Goal: Information Seeking & Learning: Learn about a topic

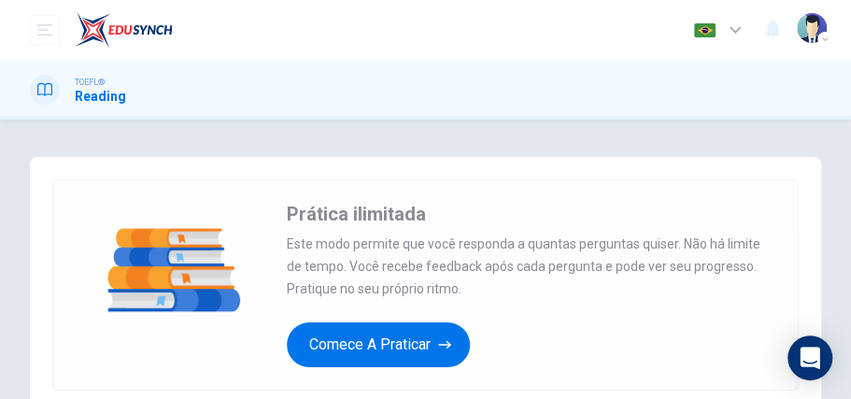
click at [360, 325] on button "Comece a praticar" at bounding box center [378, 344] width 183 height 45
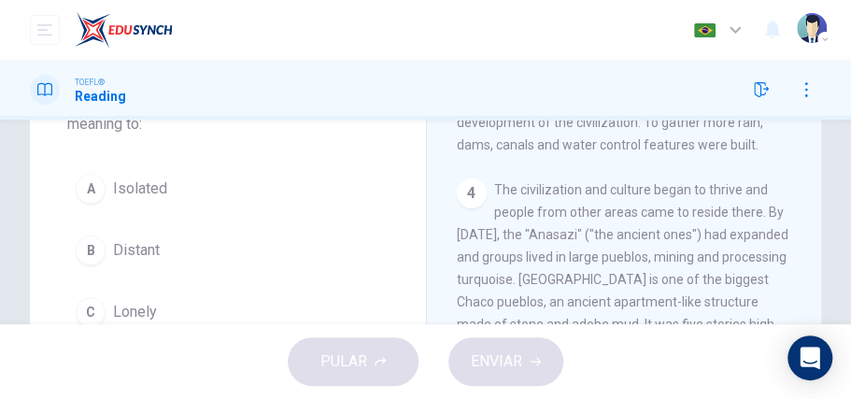
scroll to position [775, 0]
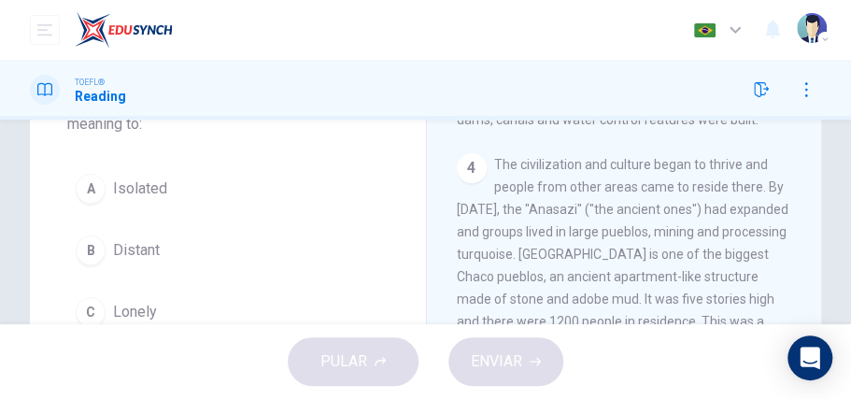
click at [566, 292] on span "The civilization and culture began to thrive and people from other areas came t…" at bounding box center [623, 310] width 333 height 307
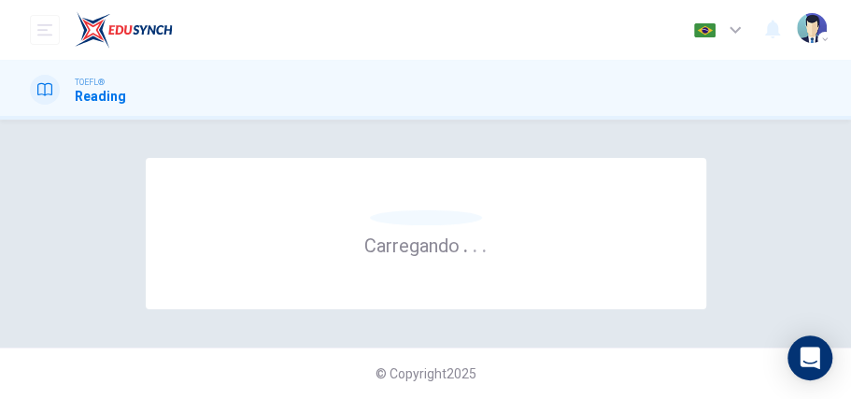
scroll to position [0, 0]
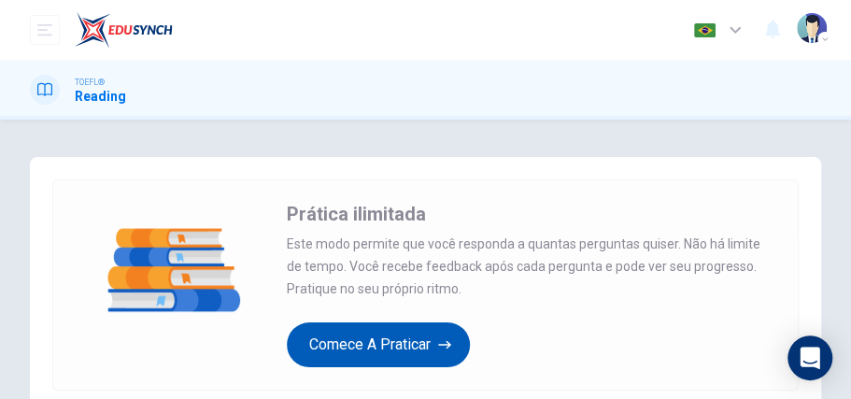
click at [328, 331] on button "Comece a praticar" at bounding box center [378, 344] width 183 height 45
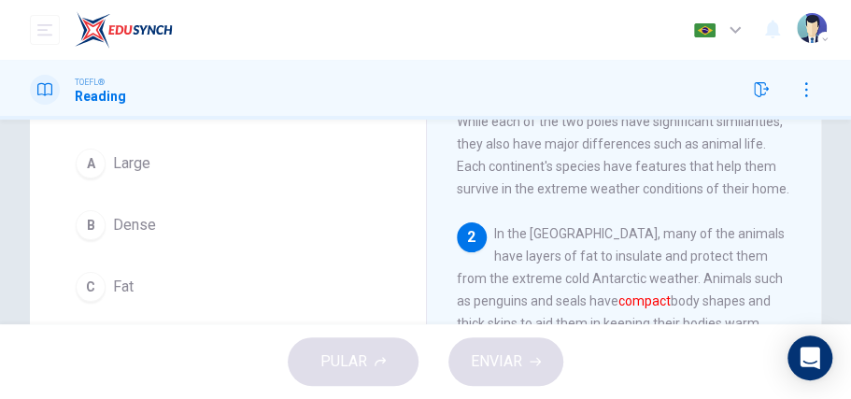
scroll to position [199, 0]
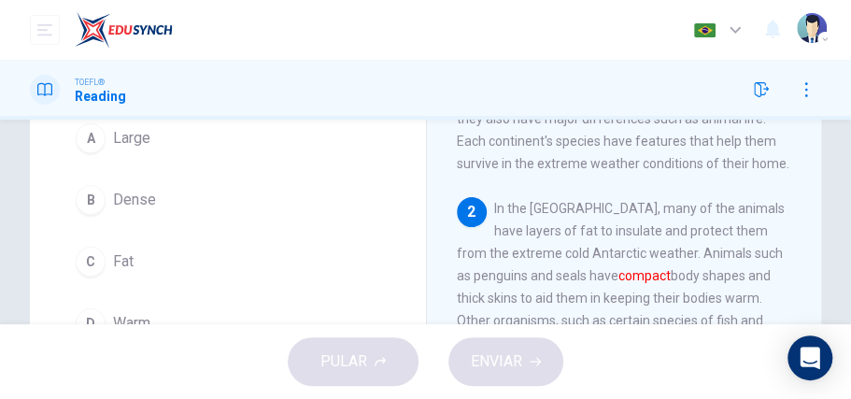
click at [86, 267] on div "C" at bounding box center [91, 262] width 30 height 30
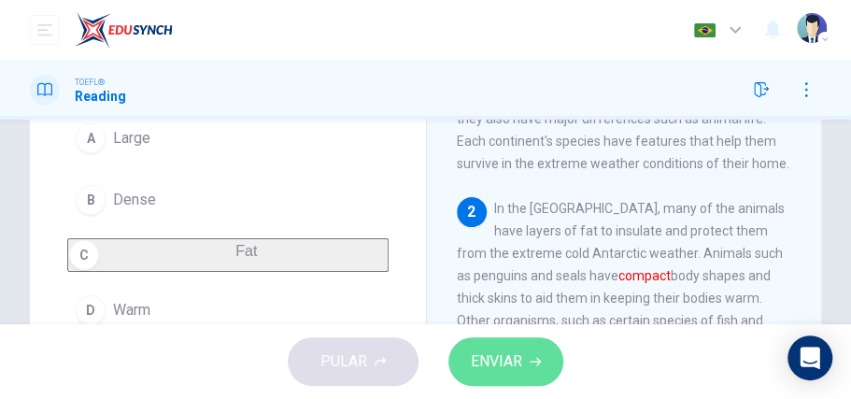
click at [533, 360] on icon "button" at bounding box center [535, 361] width 11 height 11
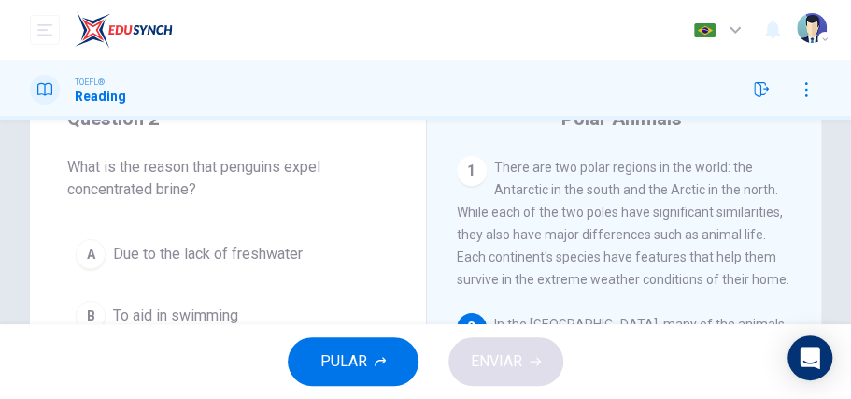
scroll to position [85, 0]
drag, startPoint x: 841, startPoint y: 179, endPoint x: 845, endPoint y: 194, distance: 15.4
click at [845, 194] on div "Question 2 What is the reason that penguins expel concentrated brine? A Due to …" at bounding box center [425, 222] width 851 height 205
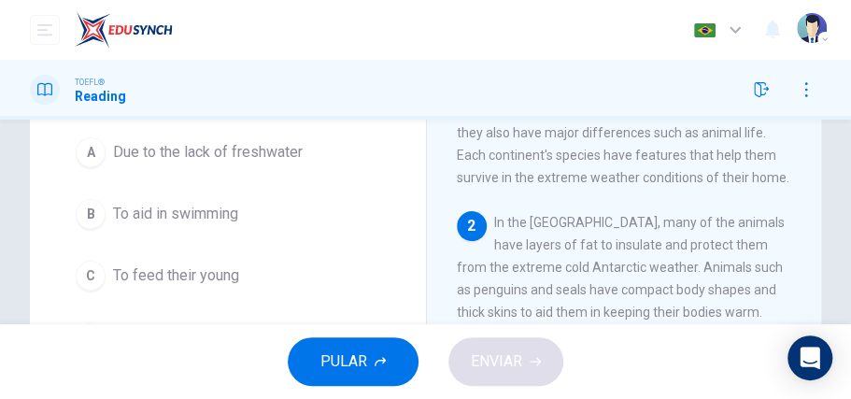
scroll to position [168, 0]
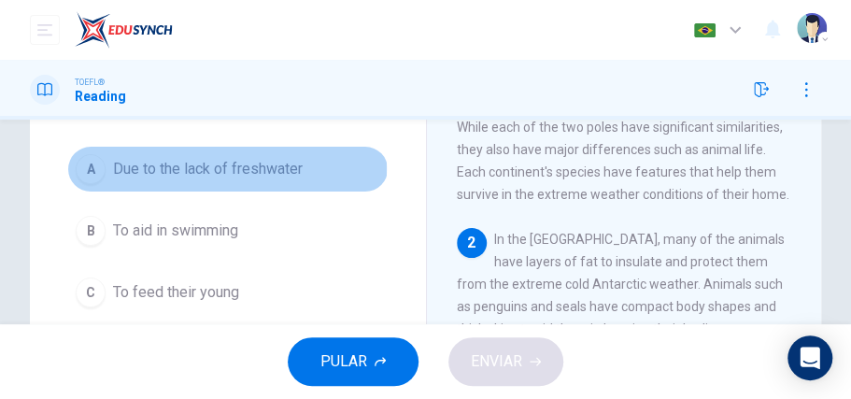
click at [86, 168] on div "A" at bounding box center [91, 169] width 30 height 30
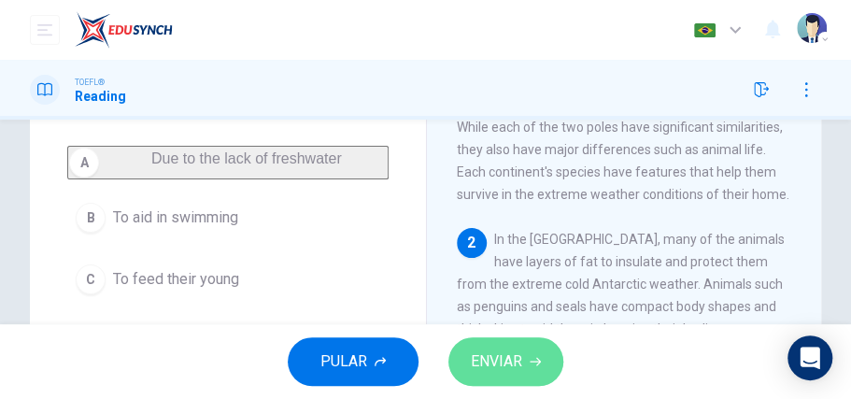
click at [479, 350] on span "ENVIAR" at bounding box center [496, 362] width 51 height 26
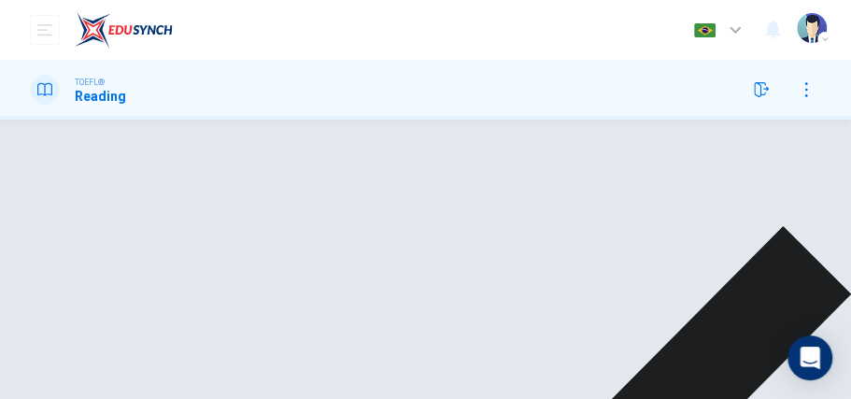
drag, startPoint x: 479, startPoint y: 350, endPoint x: 765, endPoint y: 191, distance: 327.1
click at [765, 191] on div "Painel Pratique seu exame [PERSON_NAME] Seu Exame 25% OFF Português pt ​ [PERSO…" at bounding box center [425, 199] width 851 height 399
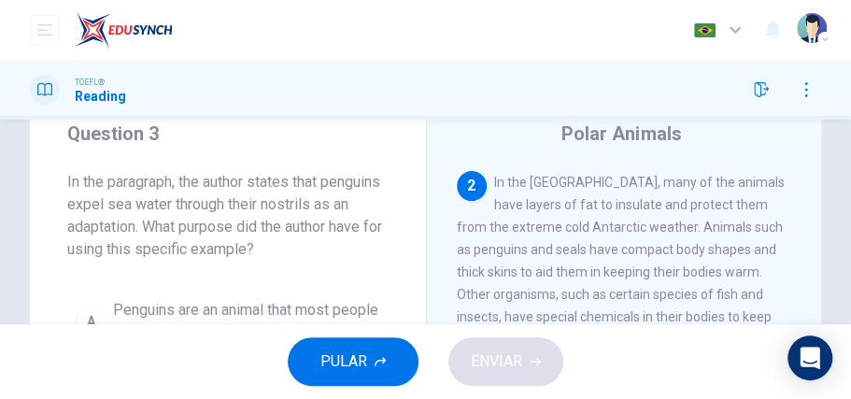
scroll to position [56, 0]
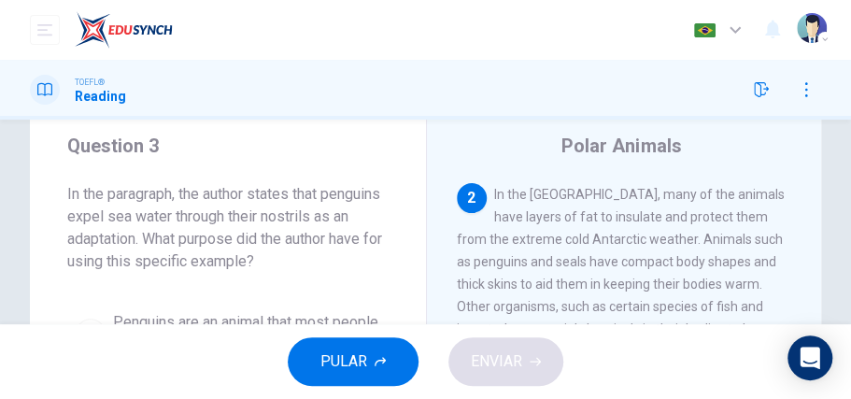
click at [199, 280] on div "Question 3 In the paragraph, the author states that penguins expel sea water th…" at bounding box center [228, 366] width 396 height 531
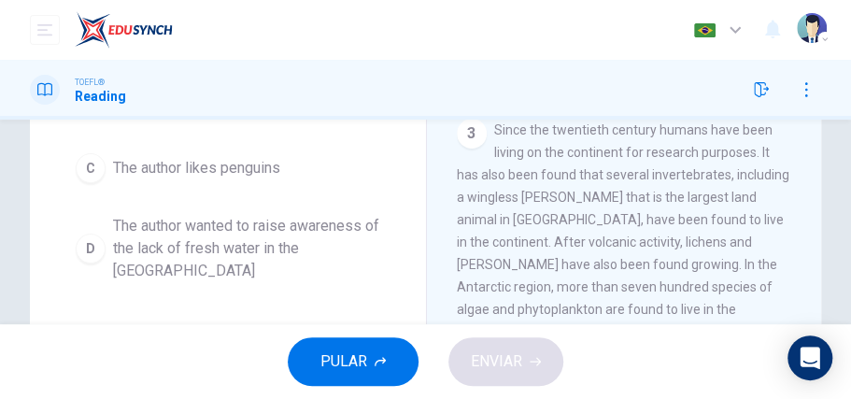
scroll to position [407, 0]
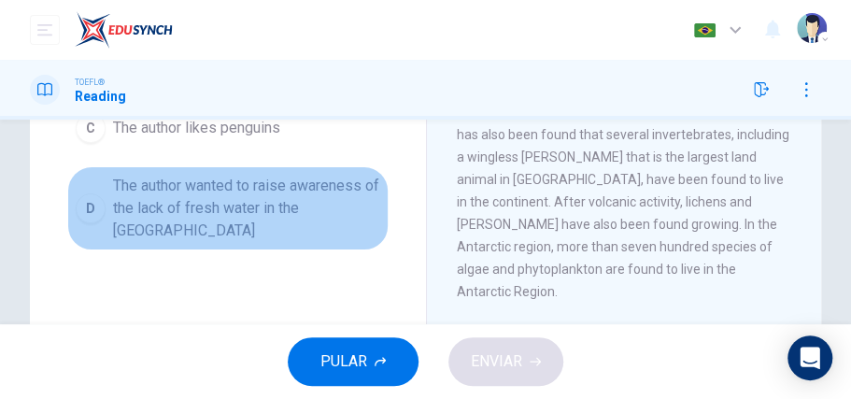
click at [91, 209] on div "D" at bounding box center [91, 208] width 30 height 30
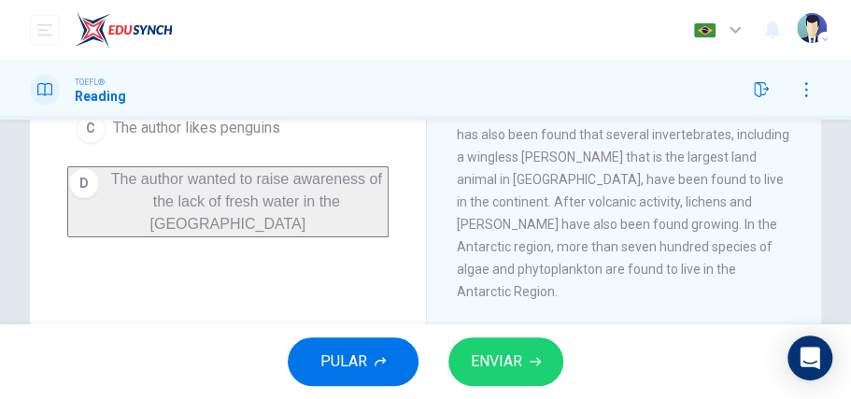
click at [482, 372] on span "ENVIAR" at bounding box center [496, 362] width 51 height 26
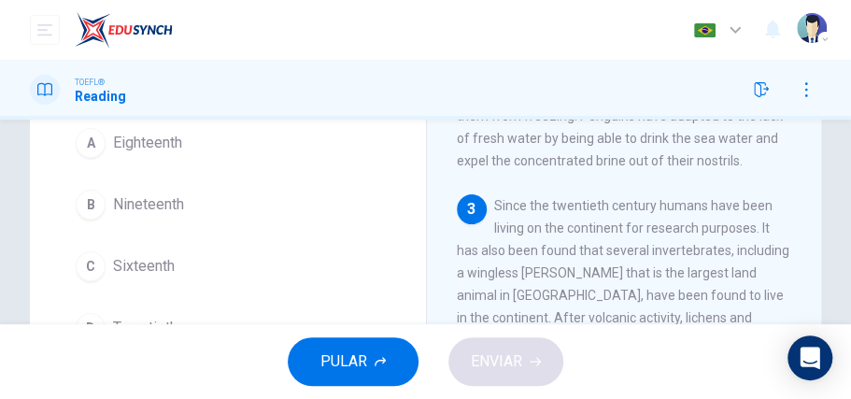
scroll to position [202, 0]
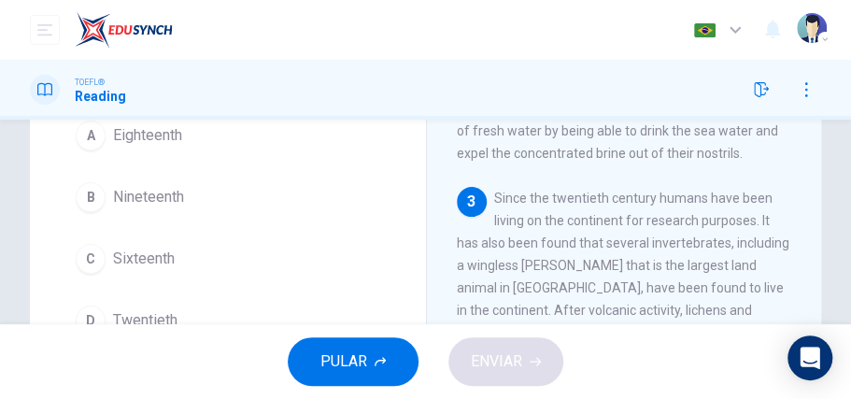
click at [90, 321] on div "D" at bounding box center [91, 321] width 30 height 30
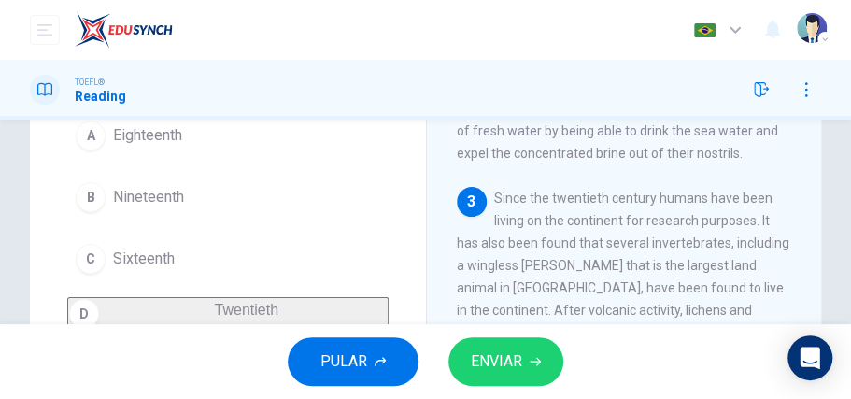
click at [508, 362] on span "ENVIAR" at bounding box center [496, 362] width 51 height 26
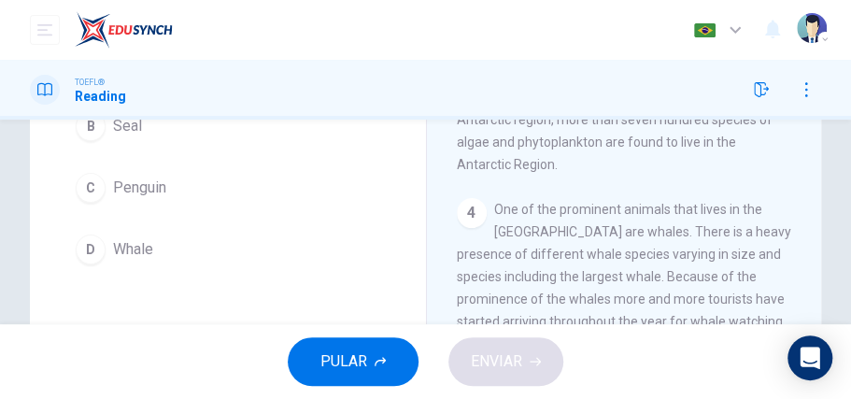
scroll to position [280, 0]
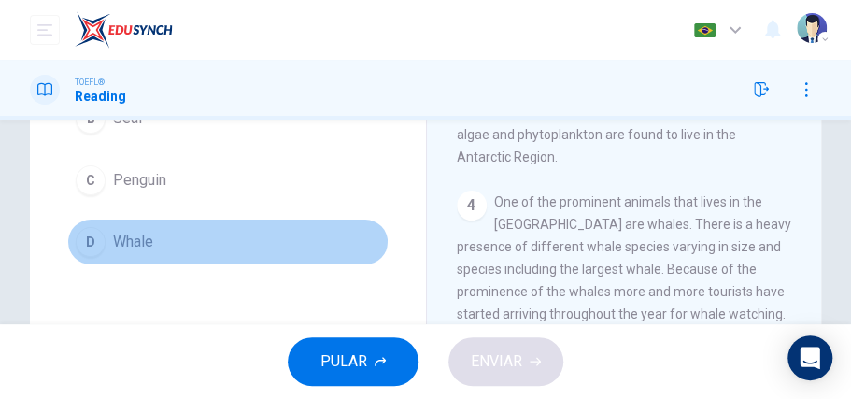
click at [93, 232] on div "D" at bounding box center [91, 242] width 30 height 30
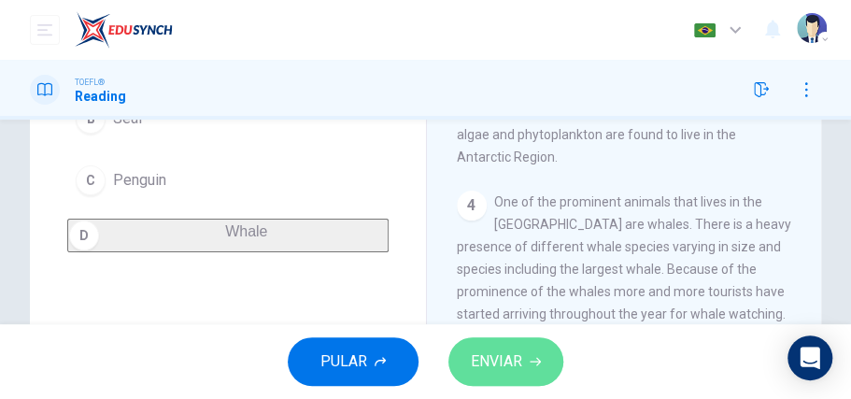
click at [484, 363] on span "ENVIAR" at bounding box center [496, 362] width 51 height 26
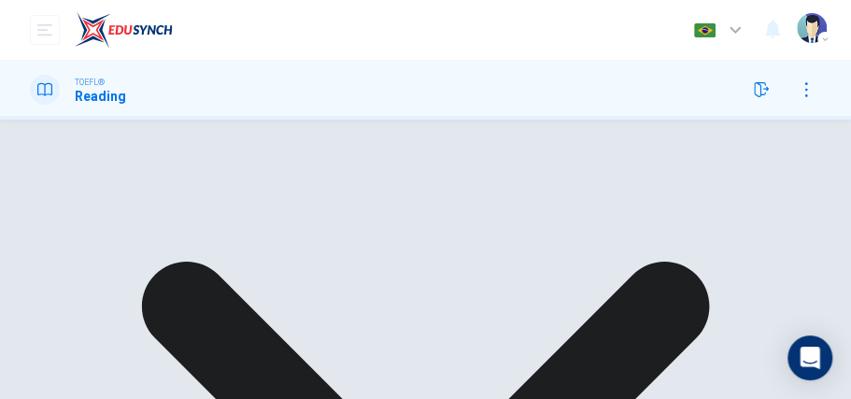
scroll to position [64, 0]
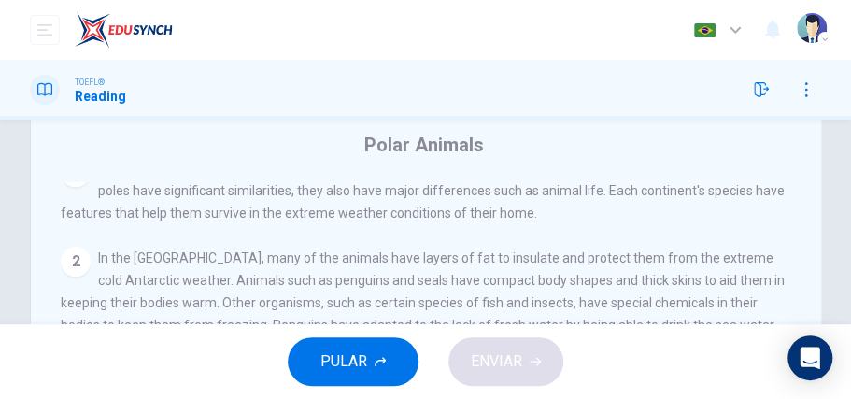
scroll to position [20, 0]
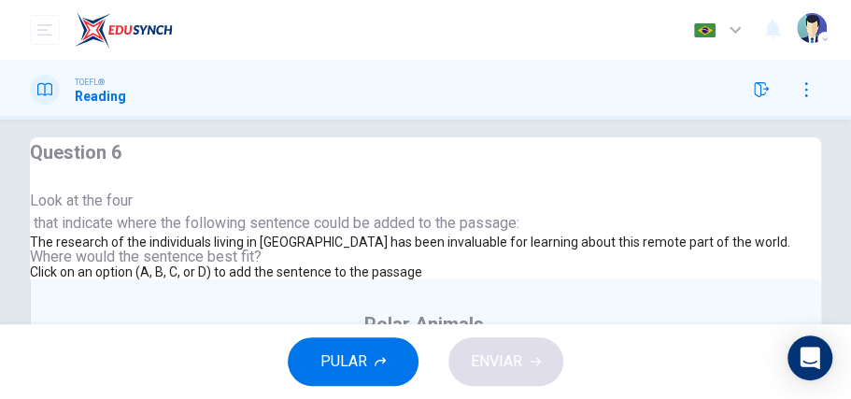
click at [373, 363] on button "PULAR" at bounding box center [353, 361] width 131 height 49
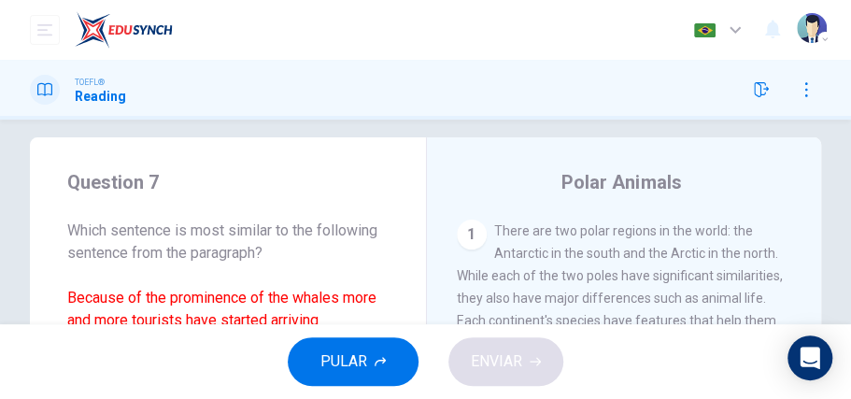
click at [273, 246] on span "Which sentence is most similar to the following sentence from the paragraph? Be…" at bounding box center [227, 287] width 321 height 135
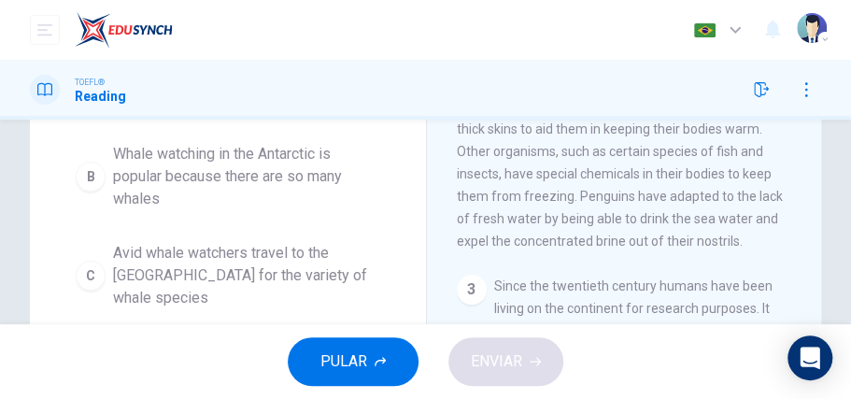
scroll to position [393, 0]
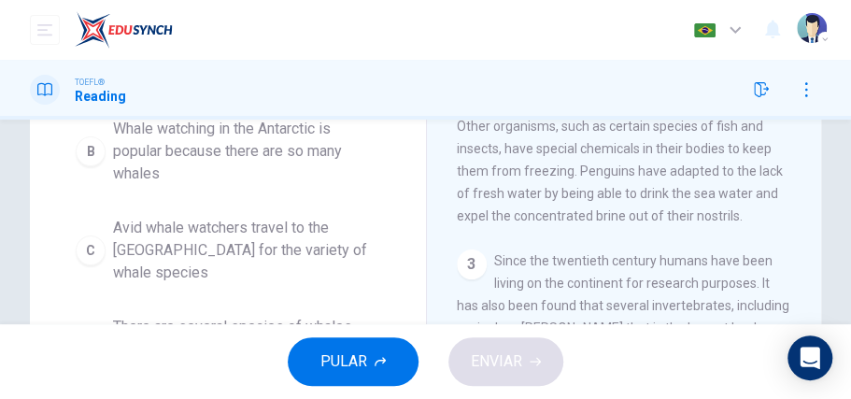
click at [346, 357] on span "PULAR" at bounding box center [344, 362] width 47 height 26
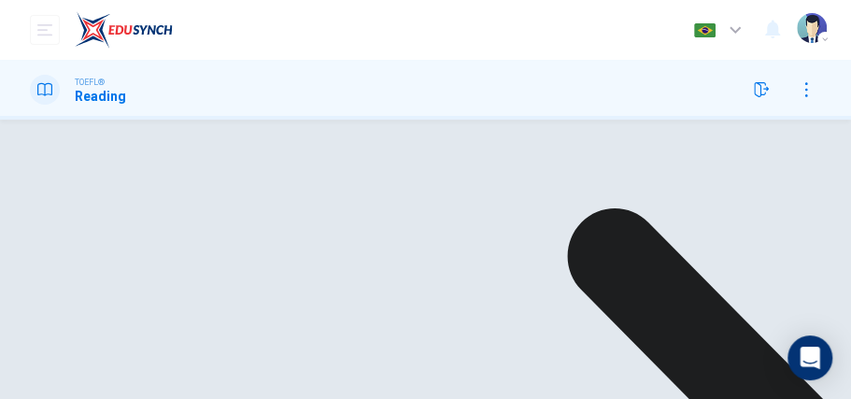
scroll to position [35, 0]
click at [49, 87] on icon at bounding box center [44, 89] width 15 height 15
click at [766, 94] on icon "button" at bounding box center [761, 89] width 15 height 15
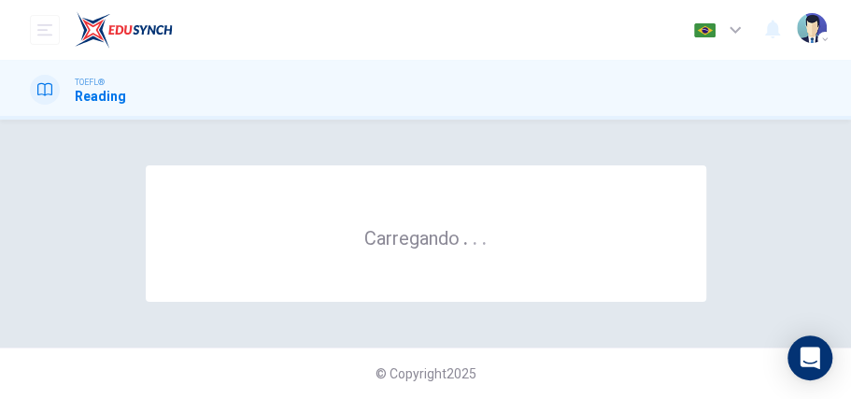
scroll to position [0, 0]
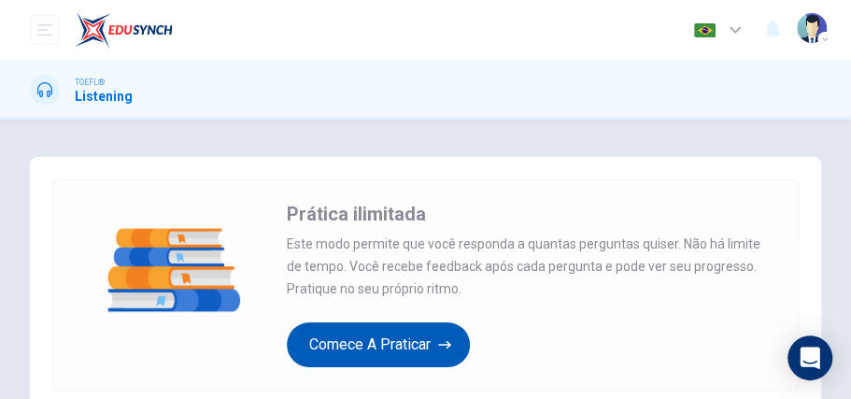
click at [347, 338] on button "Comece a praticar" at bounding box center [378, 344] width 183 height 45
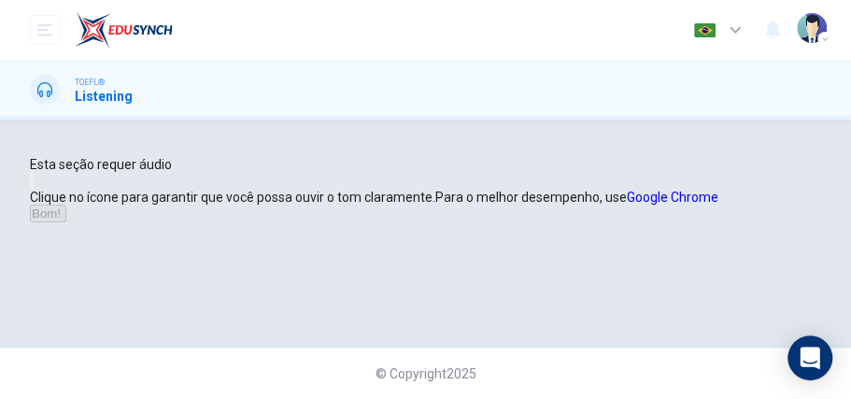
click at [32, 185] on icon "button" at bounding box center [32, 185] width 0 height 0
click at [68, 218] on icon "button" at bounding box center [68, 218] width 0 height 0
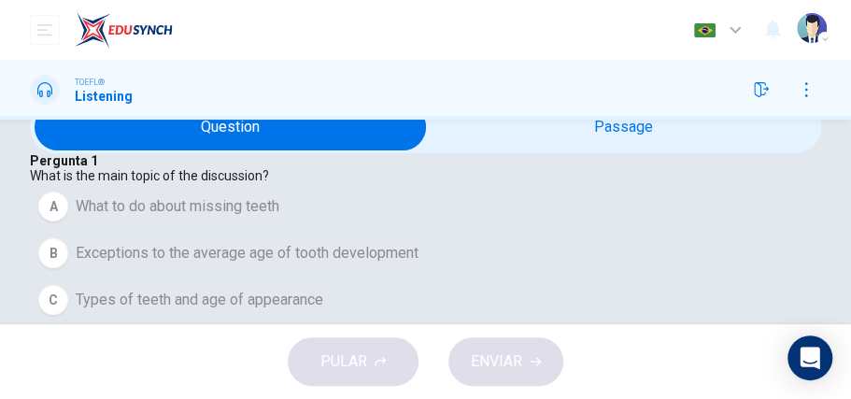
scroll to position [51, 0]
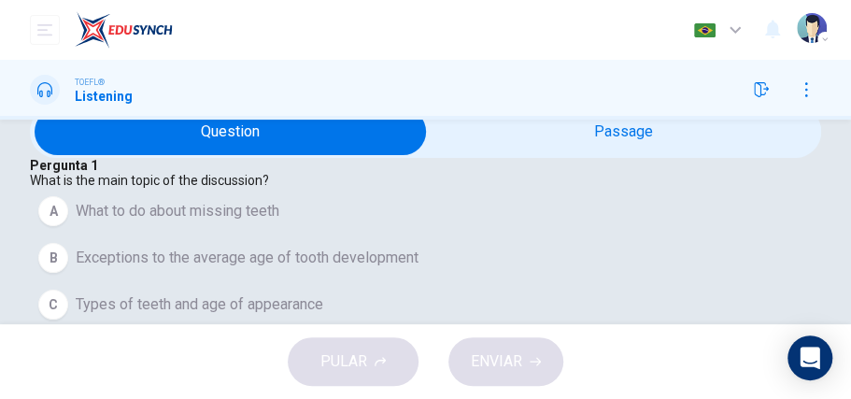
click at [635, 155] on input "checkbox" at bounding box center [231, 131] width 1188 height 47
checkbox input "true"
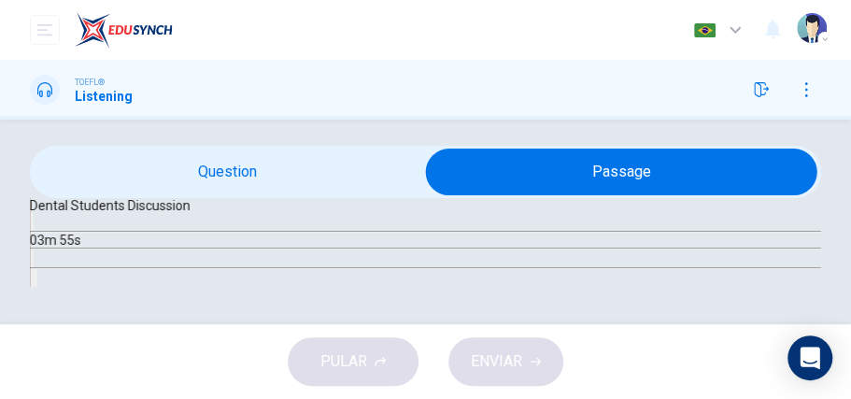
scroll to position [230, 0]
click at [34, 231] on button "button" at bounding box center [32, 222] width 4 height 18
click at [34, 213] on button "button" at bounding box center [32, 222] width 4 height 18
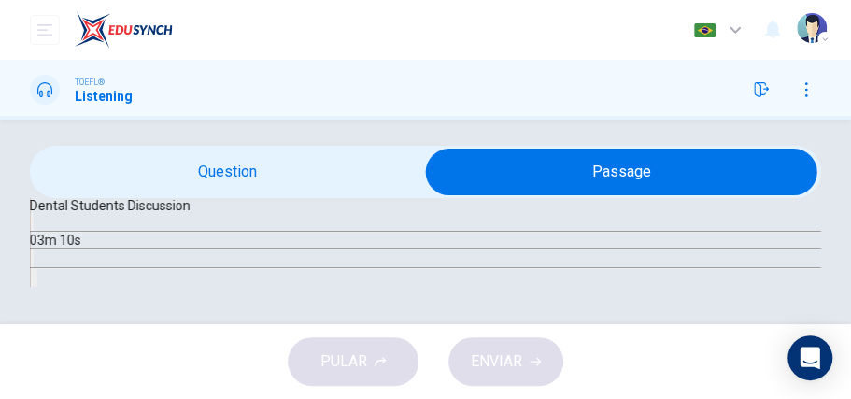
type input "19"
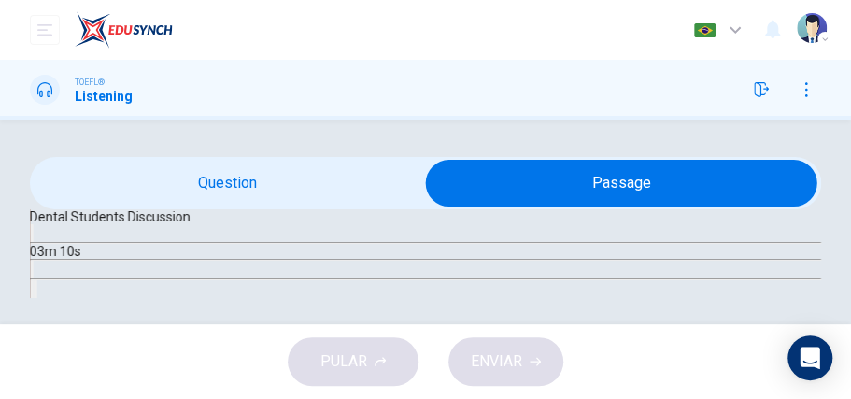
click at [265, 207] on input "checkbox" at bounding box center [622, 183] width 1188 height 47
checkbox input "false"
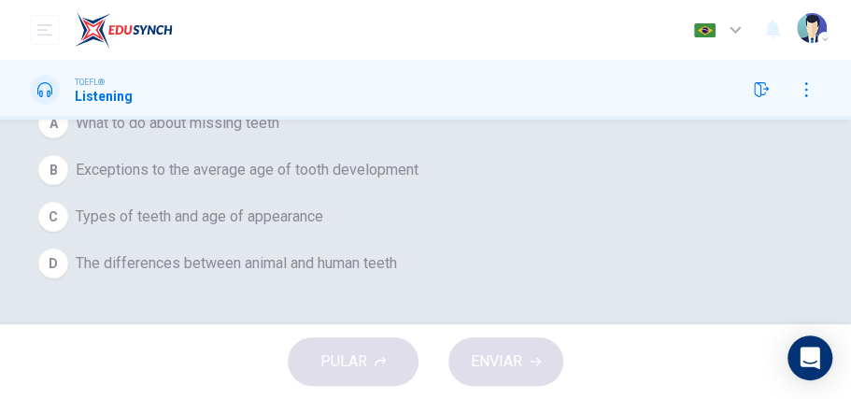
scroll to position [385, 0]
click at [99, 253] on button "D The differences between animal and human teeth" at bounding box center [426, 263] width 792 height 47
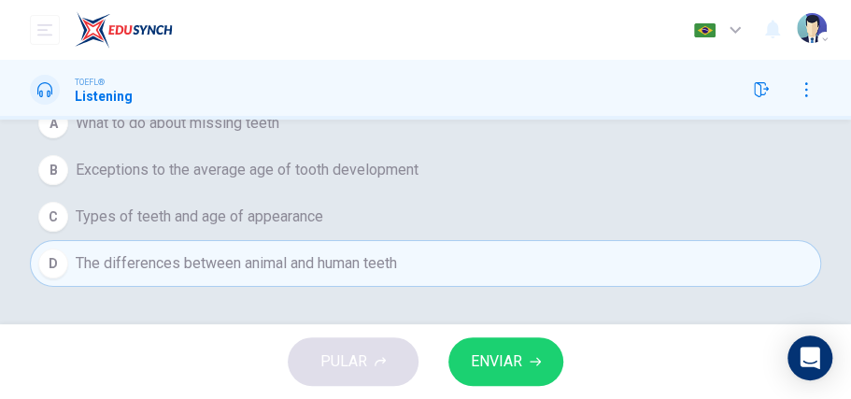
click at [469, 350] on button "ENVIAR" at bounding box center [506, 361] width 115 height 49
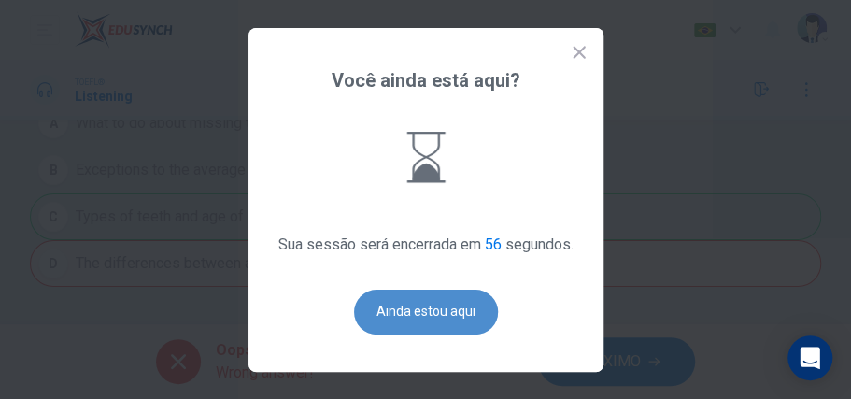
click at [399, 299] on button "Ainda estou aqui" at bounding box center [426, 312] width 144 height 45
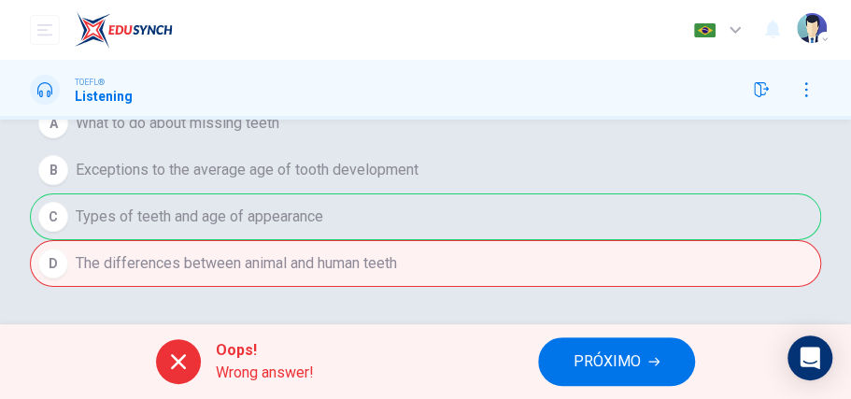
scroll to position [206, 0]
click at [34, 39] on button "open mobile menu" at bounding box center [45, 30] width 30 height 30
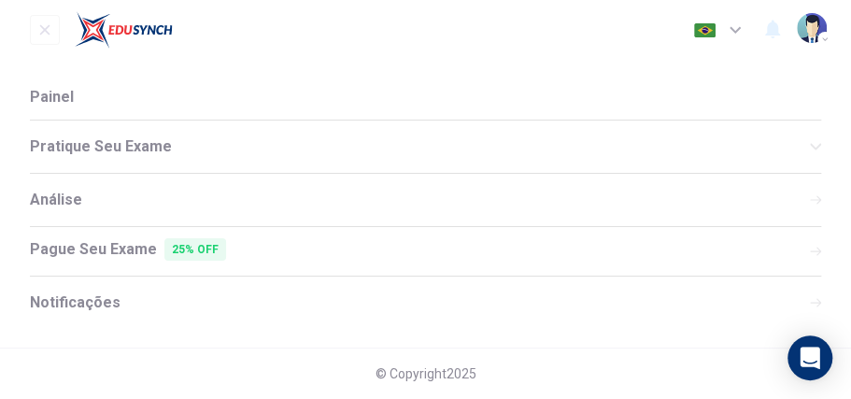
click at [209, 142] on span "Pratique seu exame" at bounding box center [420, 146] width 780 height 15
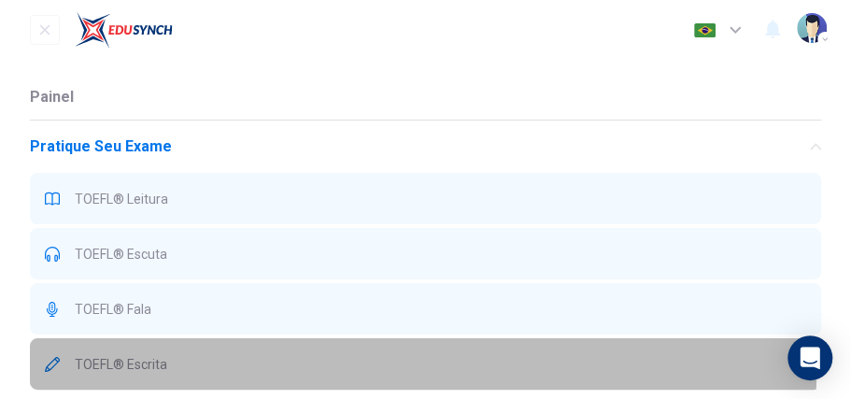
click at [178, 364] on span "TOEFL® Escrita" at bounding box center [441, 364] width 732 height 15
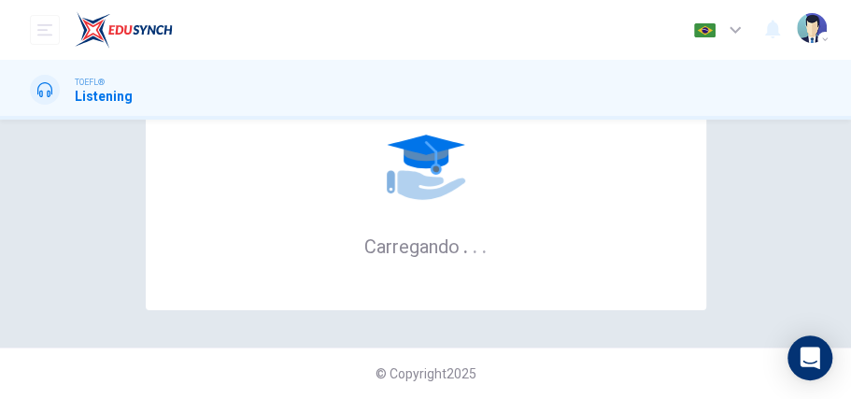
scroll to position [0, 0]
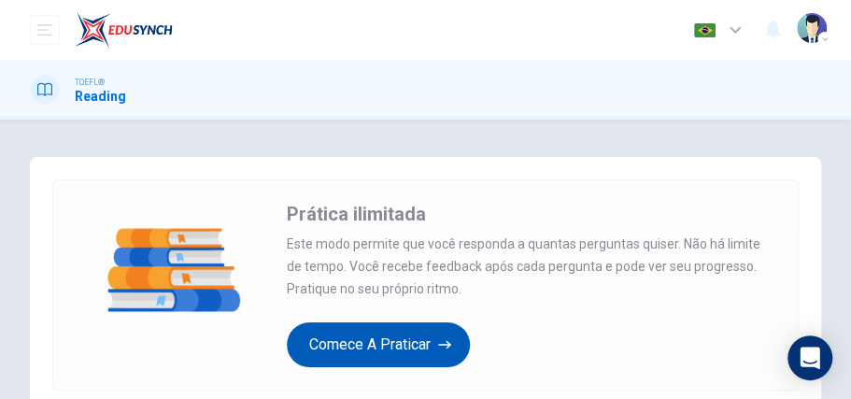
click at [377, 337] on button "Comece a praticar" at bounding box center [378, 344] width 183 height 45
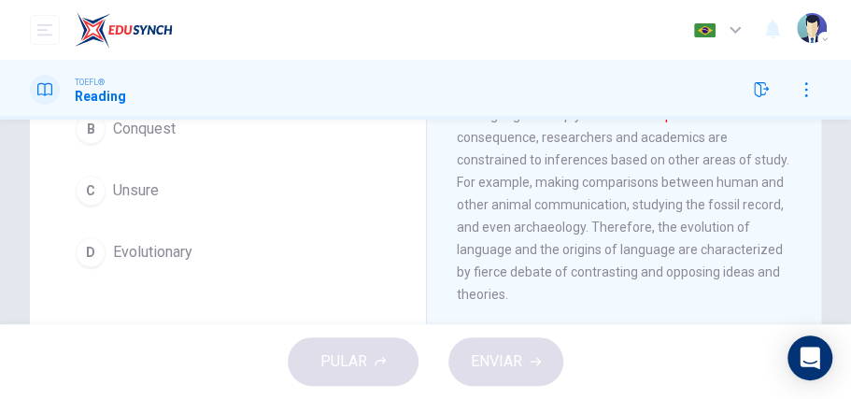
scroll to position [245, 0]
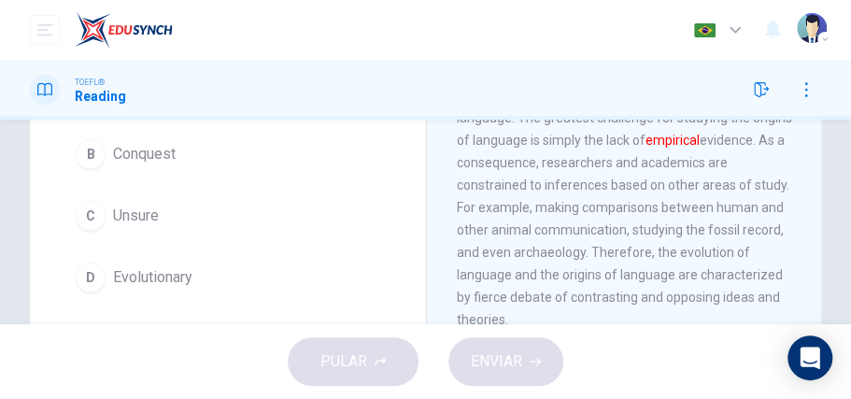
click at [104, 273] on div "D" at bounding box center [91, 278] width 30 height 30
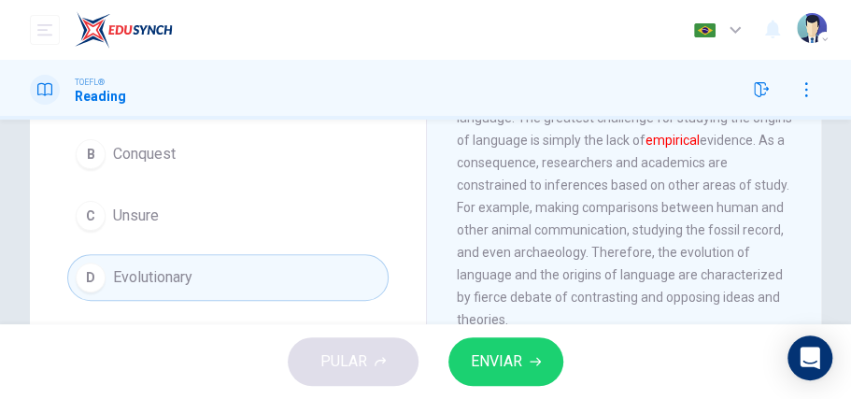
click at [473, 353] on span "ENVIAR" at bounding box center [496, 362] width 51 height 26
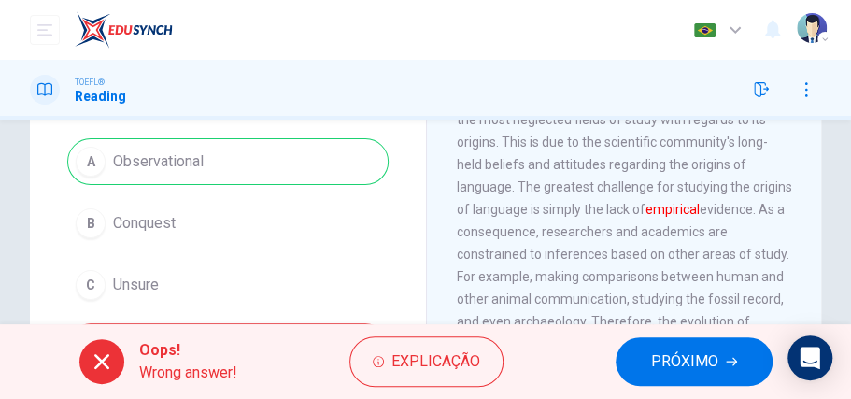
scroll to position [355, 0]
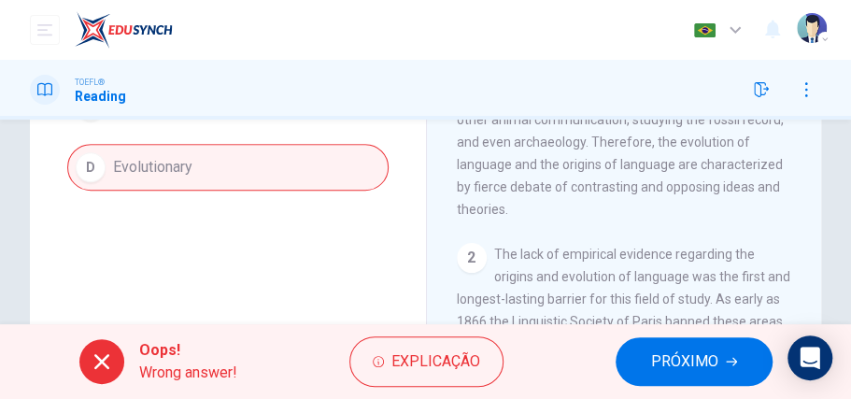
click at [671, 345] on button "PRÓXIMO" at bounding box center [694, 361] width 157 height 49
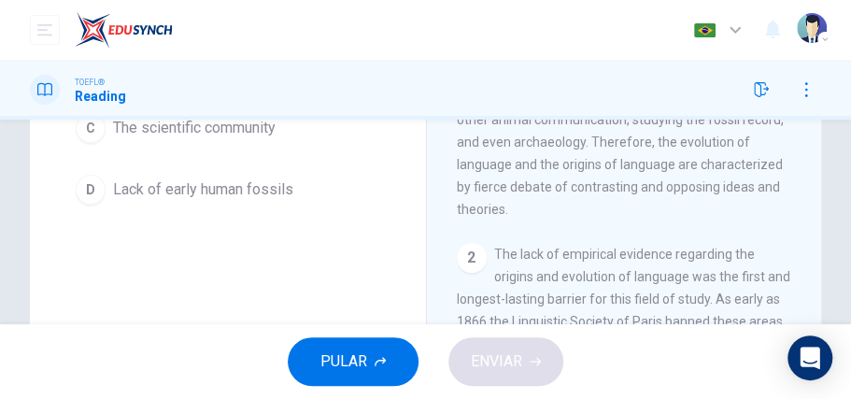
scroll to position [378, 0]
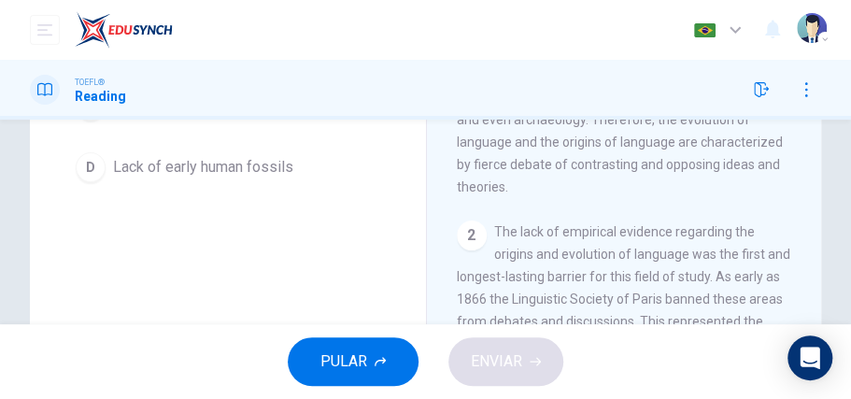
click at [828, 169] on div "Question 2 According to the paragraph, what is NOT a challenge of studying the …" at bounding box center [425, 104] width 851 height 650
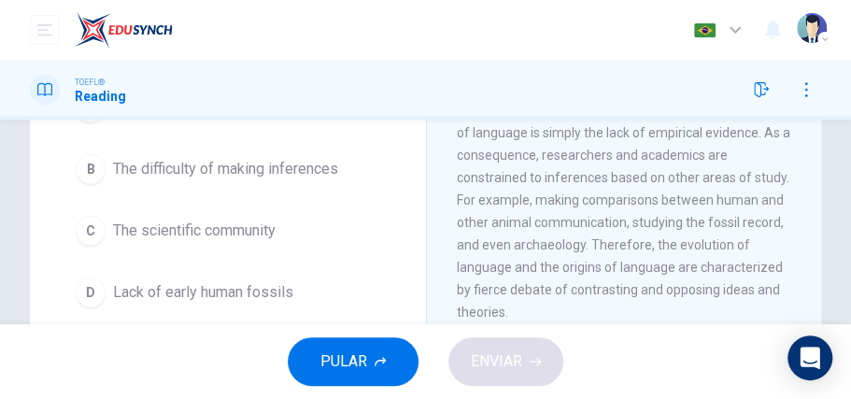
scroll to position [278, 0]
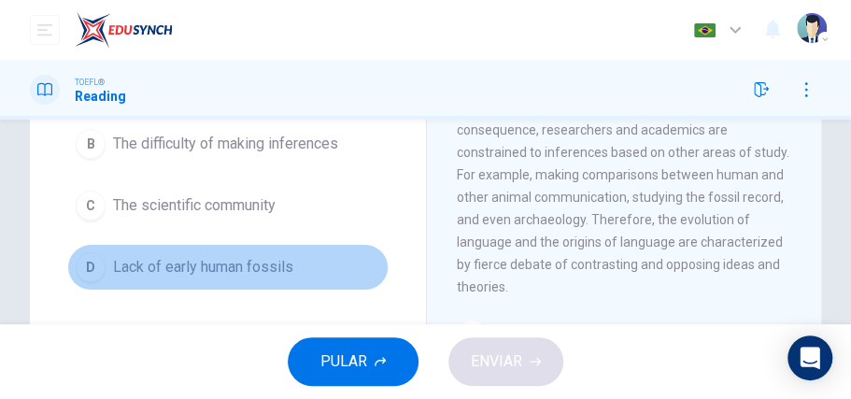
click at [99, 272] on div "D" at bounding box center [91, 267] width 30 height 30
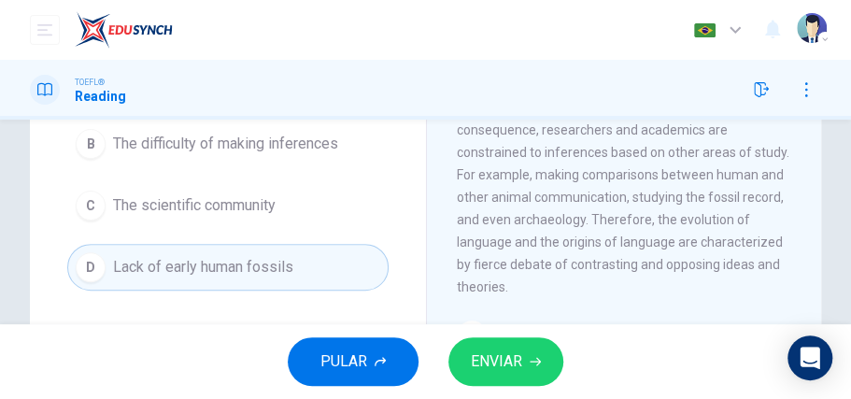
click at [491, 356] on span "ENVIAR" at bounding box center [496, 362] width 51 height 26
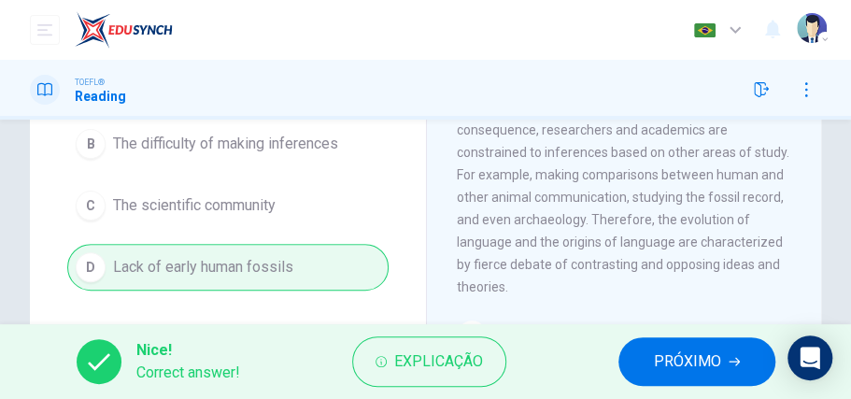
click at [659, 366] on span "PRÓXIMO" at bounding box center [687, 362] width 67 height 26
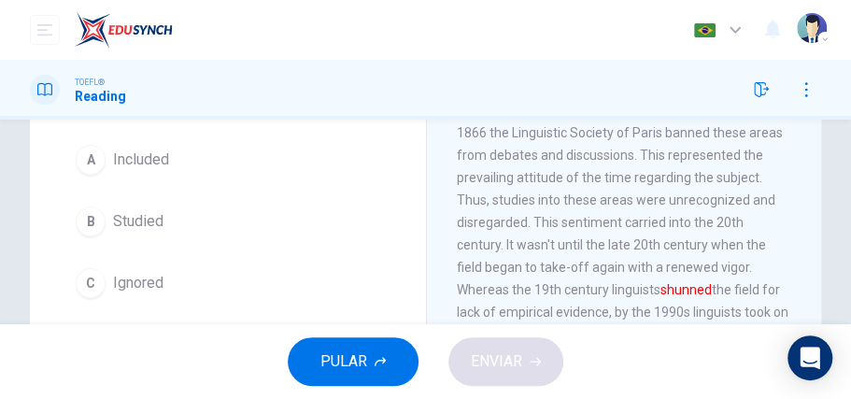
scroll to position [173, 0]
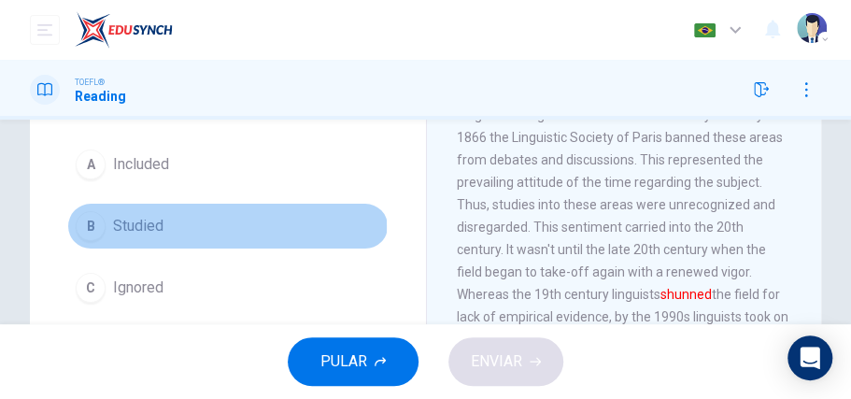
click at [90, 226] on div "B" at bounding box center [91, 226] width 30 height 30
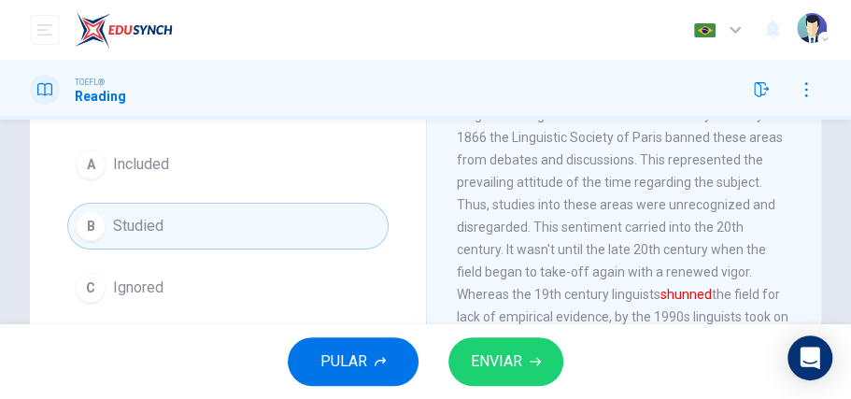
click at [481, 369] on span "ENVIAR" at bounding box center [496, 362] width 51 height 26
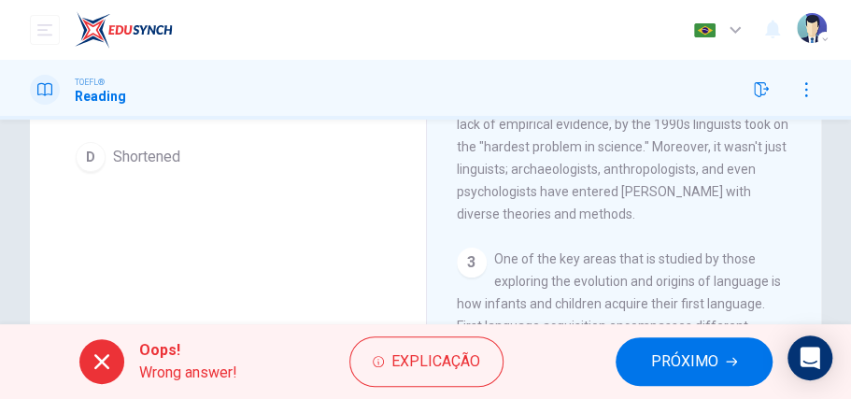
scroll to position [422, 0]
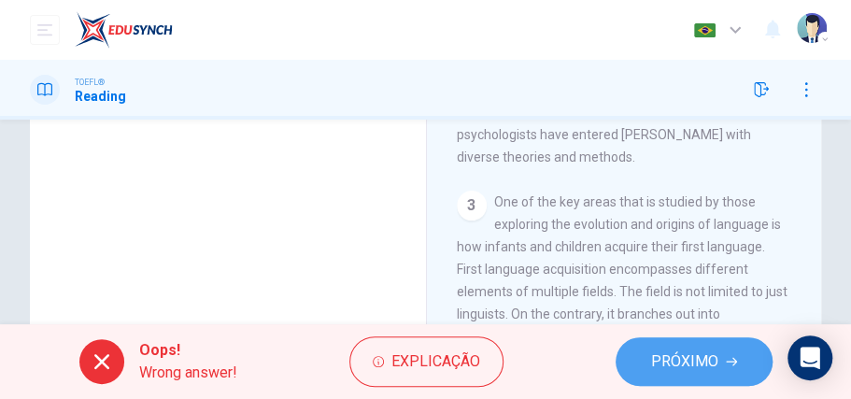
click at [730, 359] on icon "button" at bounding box center [731, 361] width 11 height 11
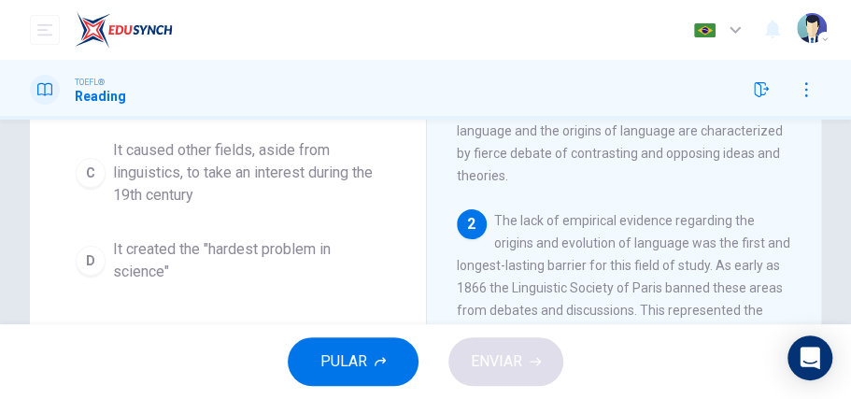
scroll to position [392, 0]
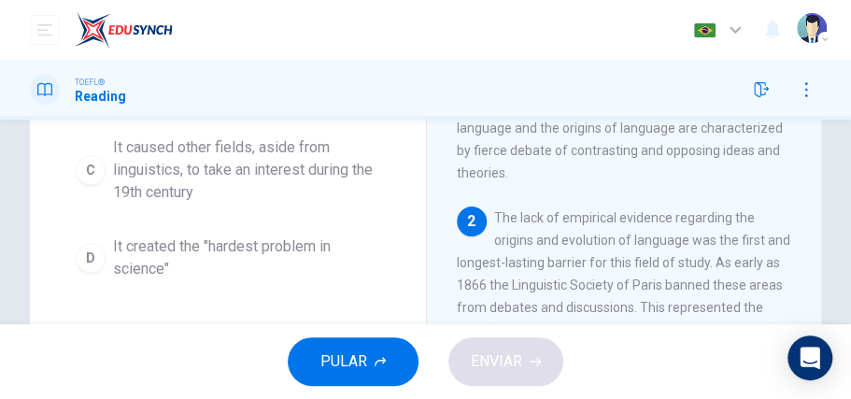
click at [846, 243] on div "Question 4 Based on the paragraph, what can we infer about the Linguistic of So…" at bounding box center [425, 222] width 851 height 205
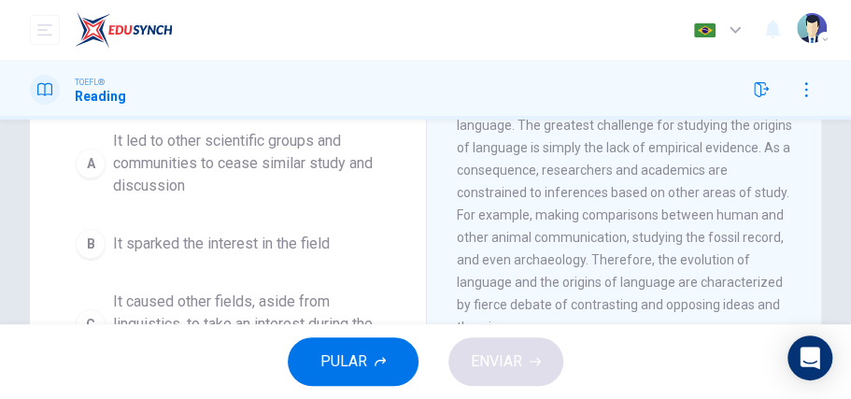
scroll to position [230, 0]
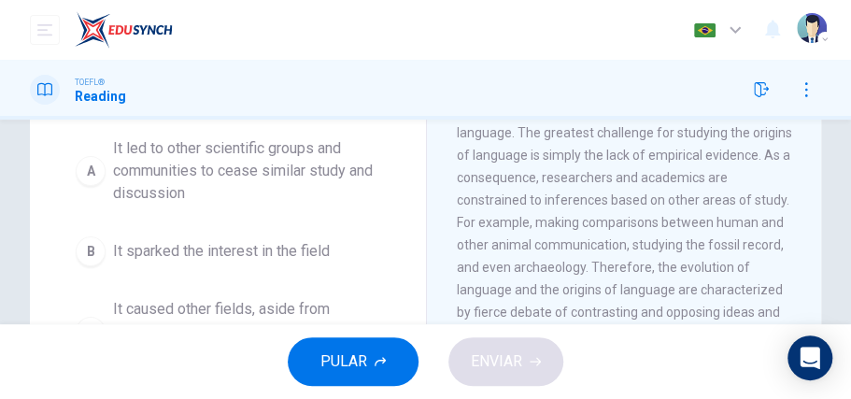
click at [86, 177] on div "A" at bounding box center [91, 171] width 30 height 30
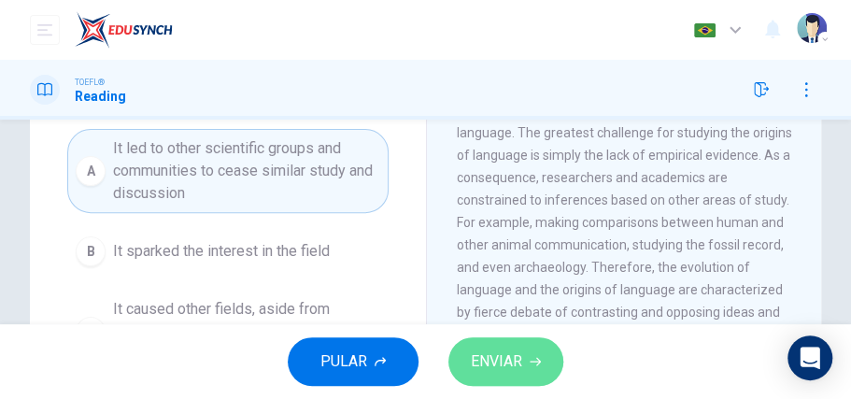
click at [501, 372] on span "ENVIAR" at bounding box center [496, 362] width 51 height 26
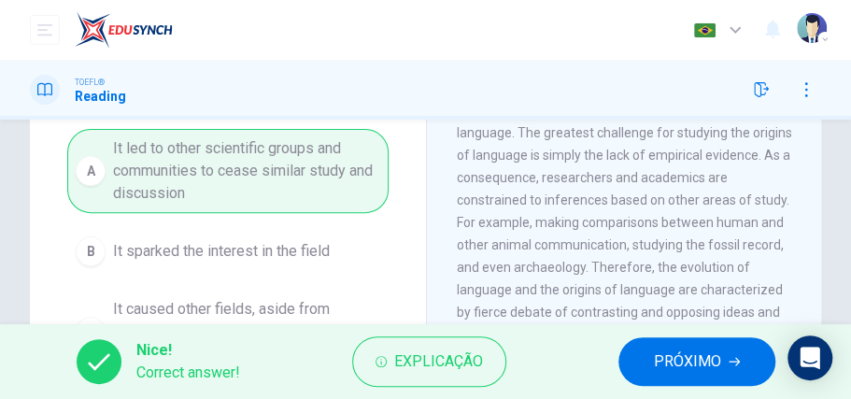
click at [640, 364] on button "PRÓXIMO" at bounding box center [697, 361] width 157 height 49
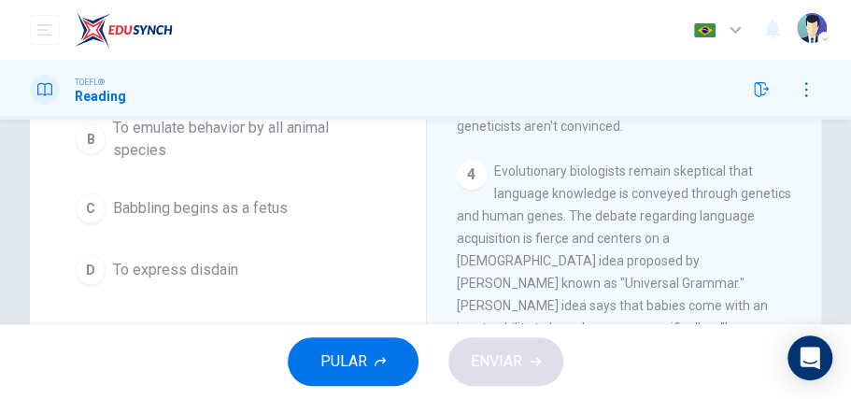
scroll to position [284, 0]
click at [90, 196] on div "C" at bounding box center [91, 207] width 30 height 30
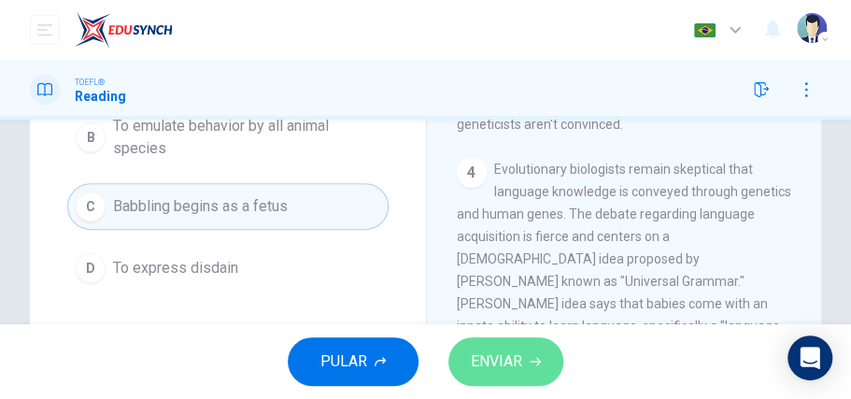
click at [507, 368] on span "ENVIAR" at bounding box center [496, 362] width 51 height 26
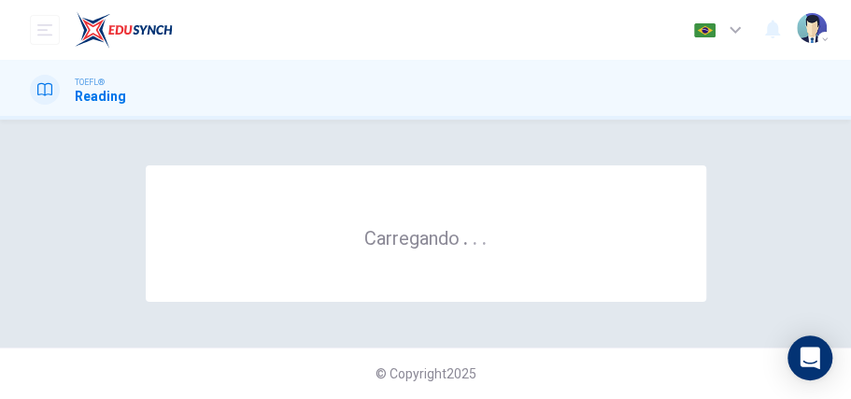
scroll to position [0, 0]
